Goal: Task Accomplishment & Management: Complete application form

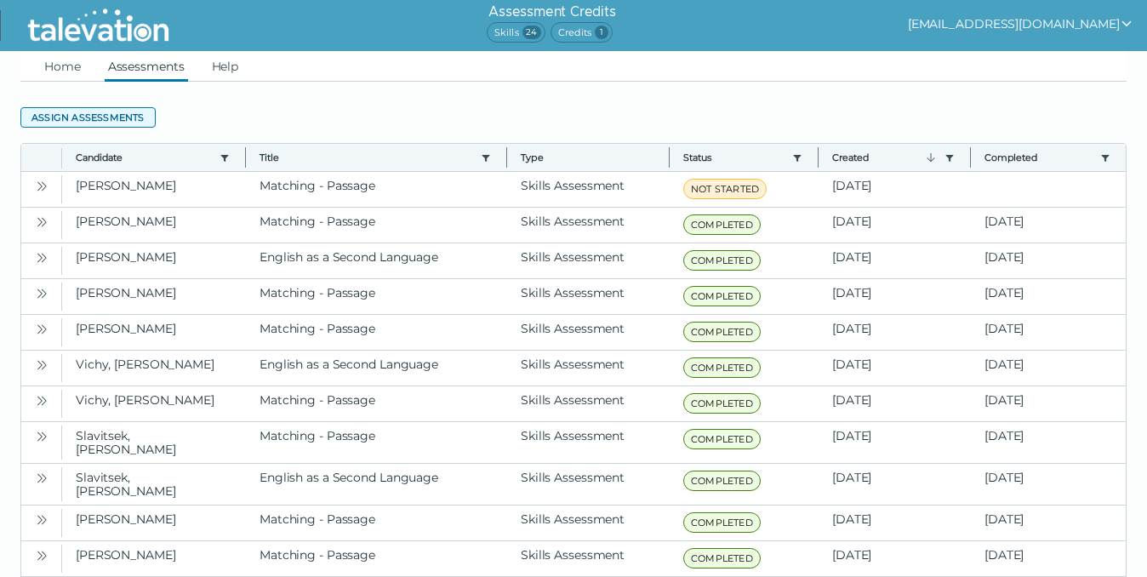
click at [137, 119] on button "Assign assessments" at bounding box center [87, 117] width 135 height 20
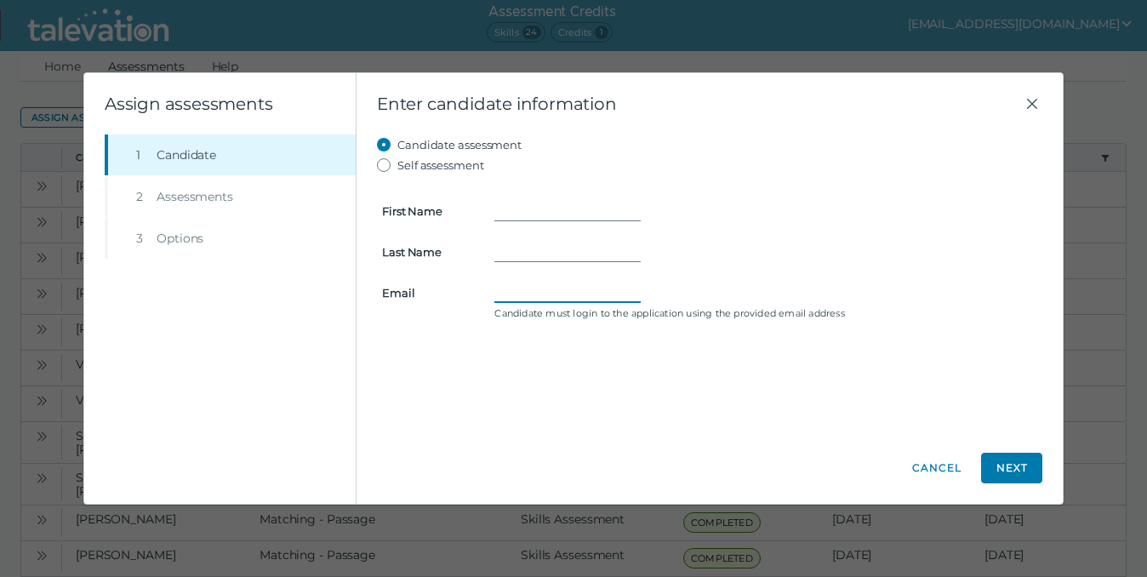
click at [511, 292] on input "Email" at bounding box center [567, 292] width 146 height 20
paste input "[EMAIL_ADDRESS][DOMAIN_NAME]"
type input "[EMAIL_ADDRESS][DOMAIN_NAME]"
click at [534, 201] on input "First Name" at bounding box center [567, 211] width 146 height 20
type input "[PERSON_NAME]"
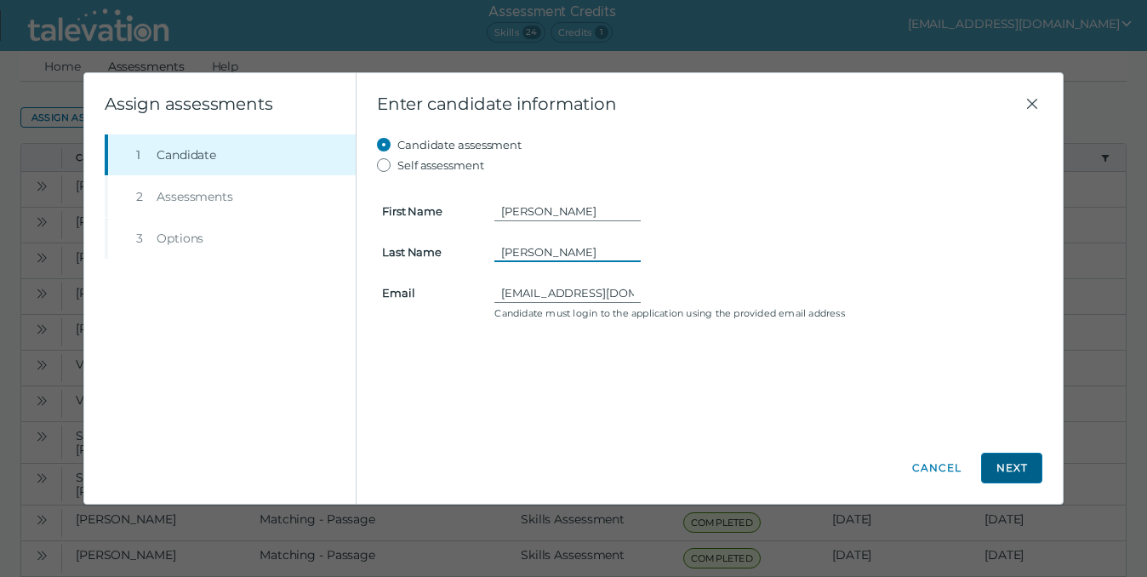
type input "[PERSON_NAME]"
click at [1018, 469] on button "Next" at bounding box center [1011, 468] width 61 height 31
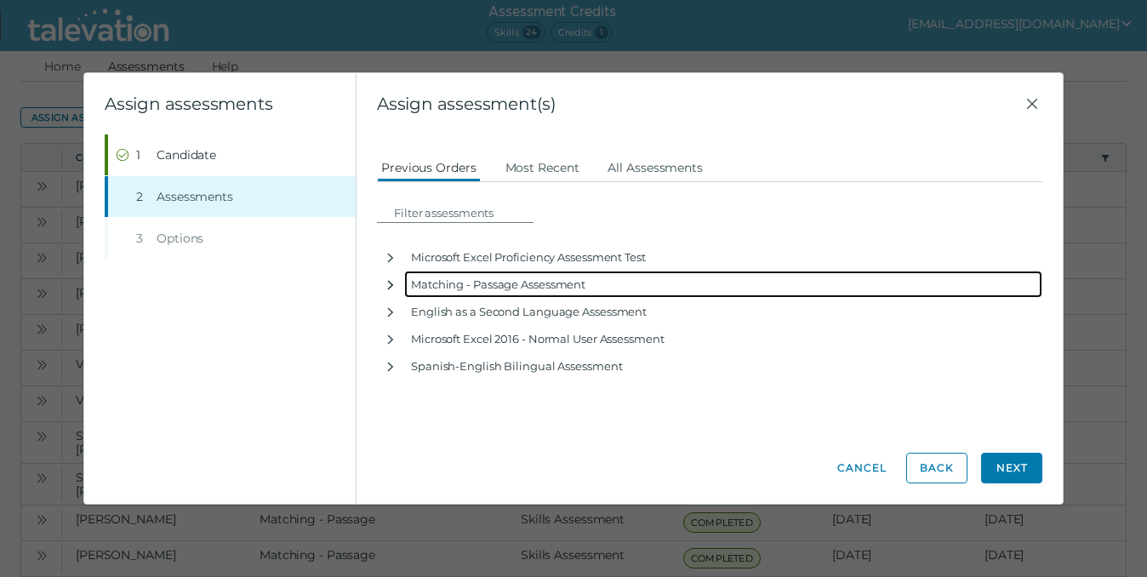
click at [388, 281] on icon "button" at bounding box center [391, 284] width 6 height 9
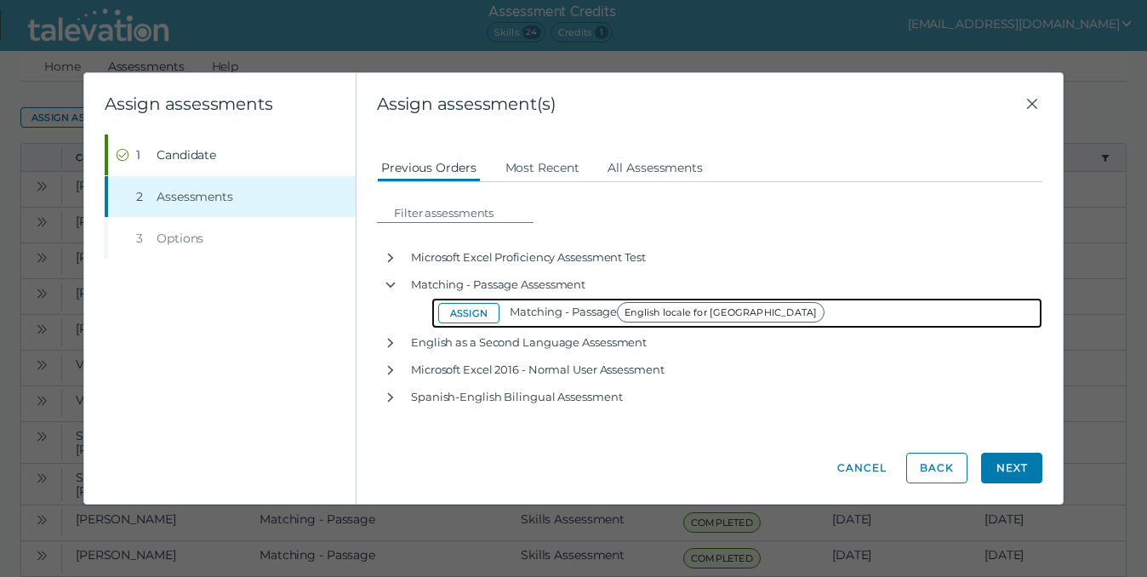
click at [470, 326] on div "Assign Matching - Passage English locale for [GEOGRAPHIC_DATA]" at bounding box center [633, 313] width 391 height 31
click at [464, 314] on button "Assign" at bounding box center [468, 313] width 61 height 20
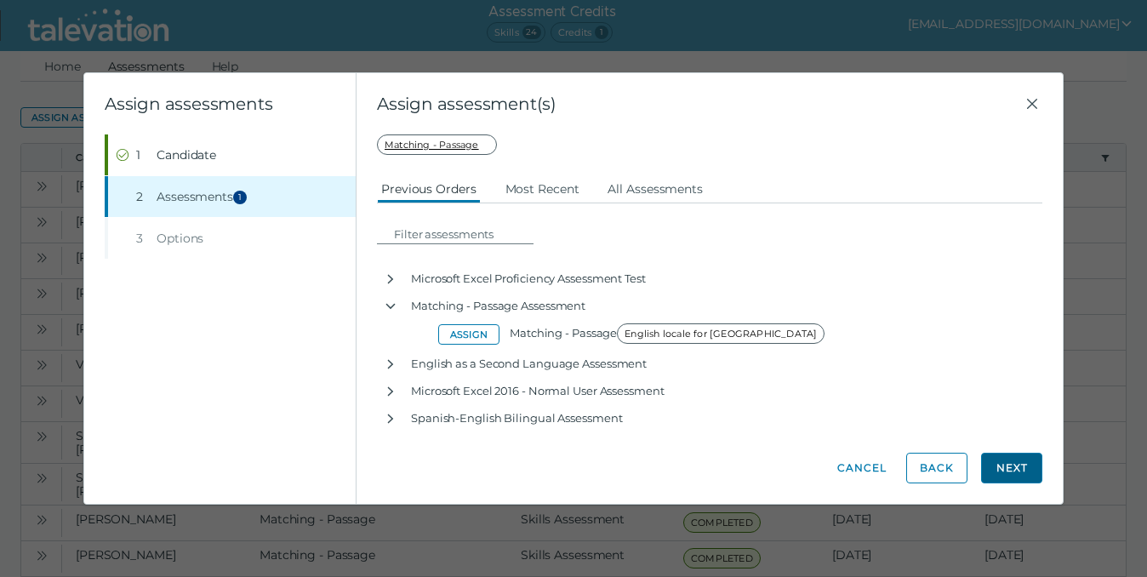
click at [1007, 470] on button "Next" at bounding box center [1011, 468] width 61 height 31
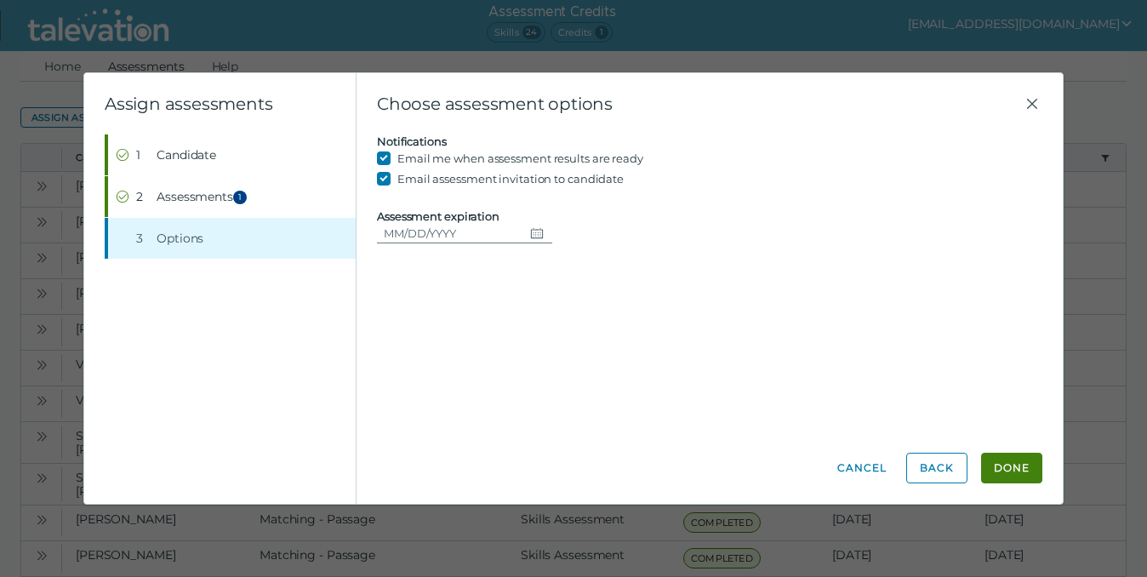
click at [530, 238] on icon "Choose date" at bounding box center [537, 233] width 14 height 14
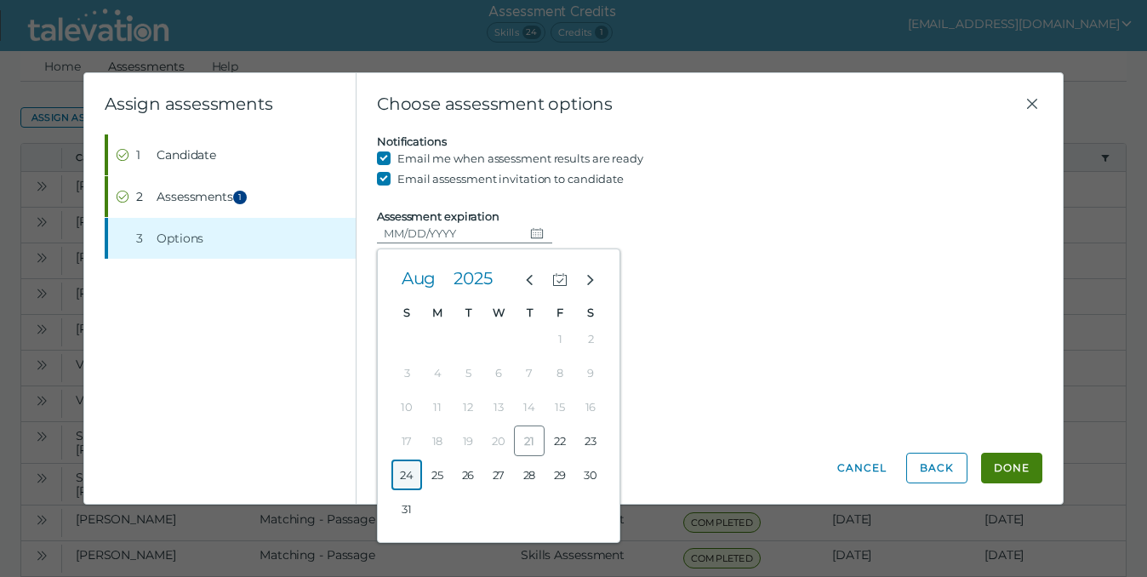
click at [408, 475] on button "24" at bounding box center [406, 474] width 31 height 31
type input "[DATE]"
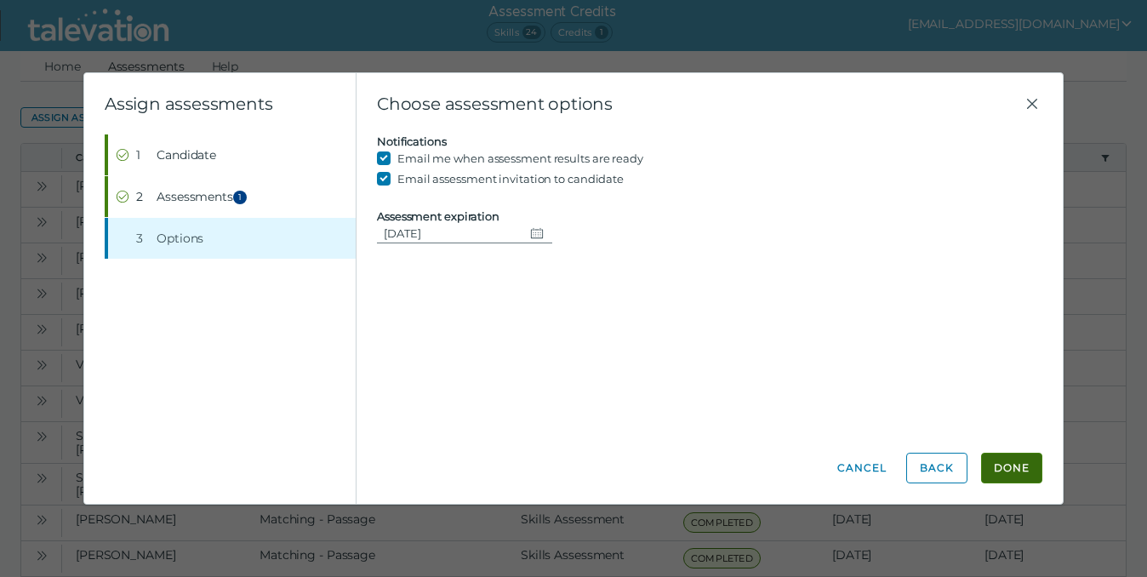
click at [995, 465] on button "Done" at bounding box center [1011, 468] width 61 height 31
